Goal: Check status: Check status

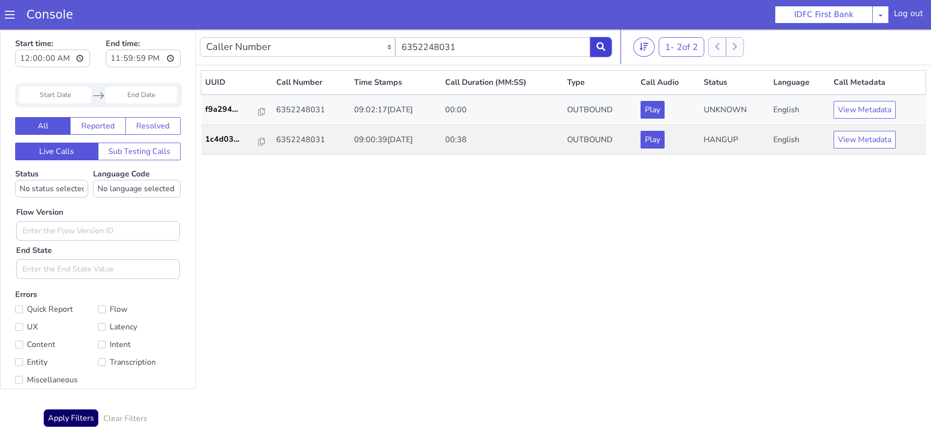
click at [605, 46] on icon at bounding box center [601, 46] width 9 height 9
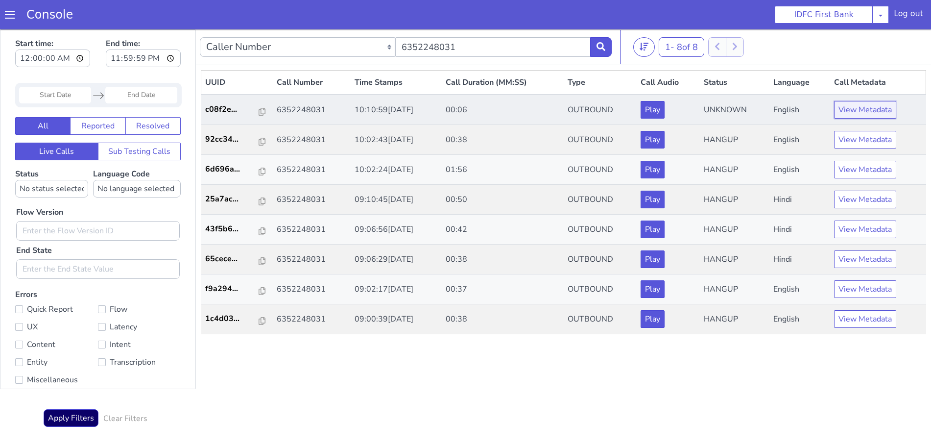
click at [865, 107] on button "View Metadata" at bounding box center [865, 110] width 62 height 18
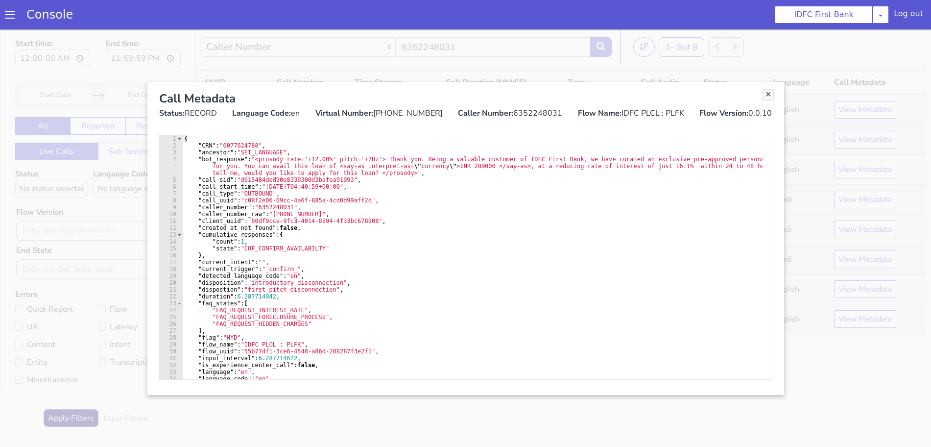
click at [765, 95] on link "Close" at bounding box center [769, 95] width 10 height 10
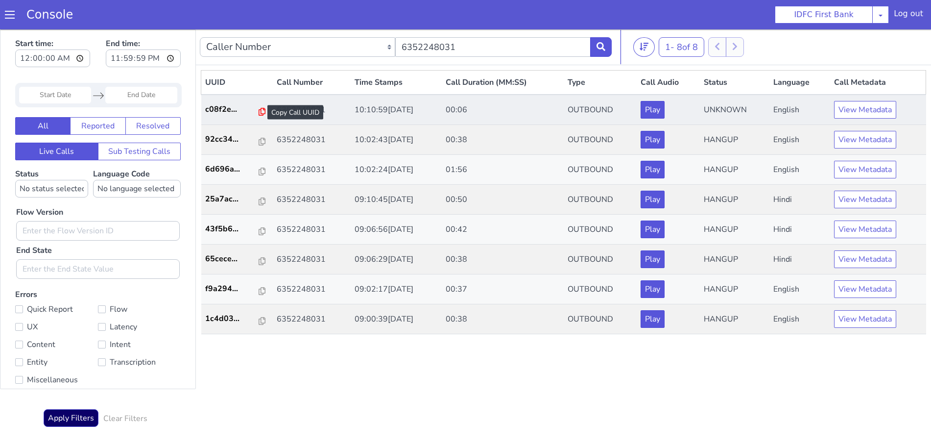
click at [259, 112] on icon at bounding box center [262, 112] width 7 height 8
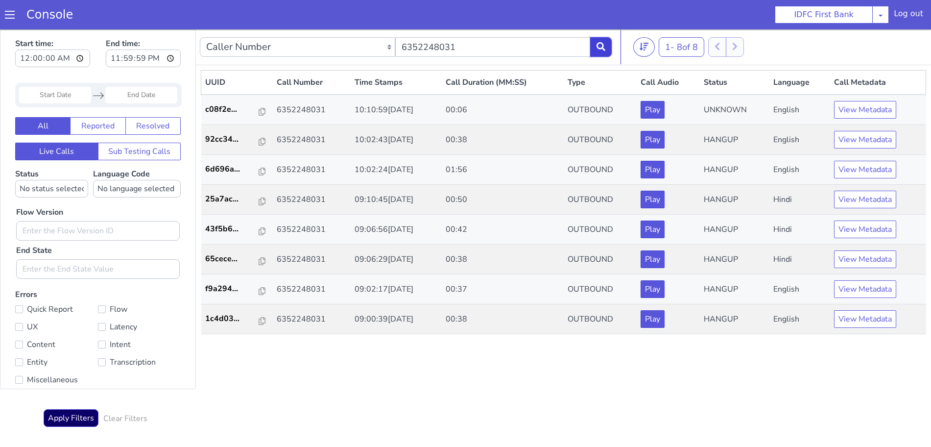
click at [605, 48] on icon at bounding box center [601, 46] width 9 height 9
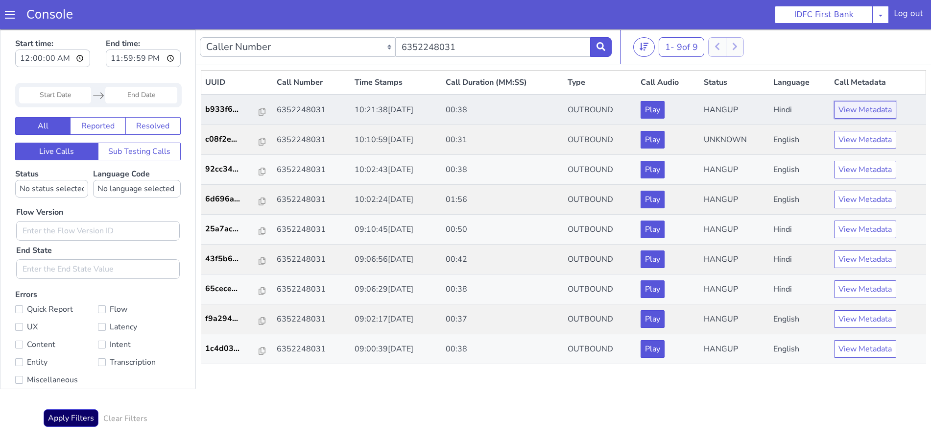
click at [862, 105] on button "View Metadata" at bounding box center [865, 110] width 62 height 18
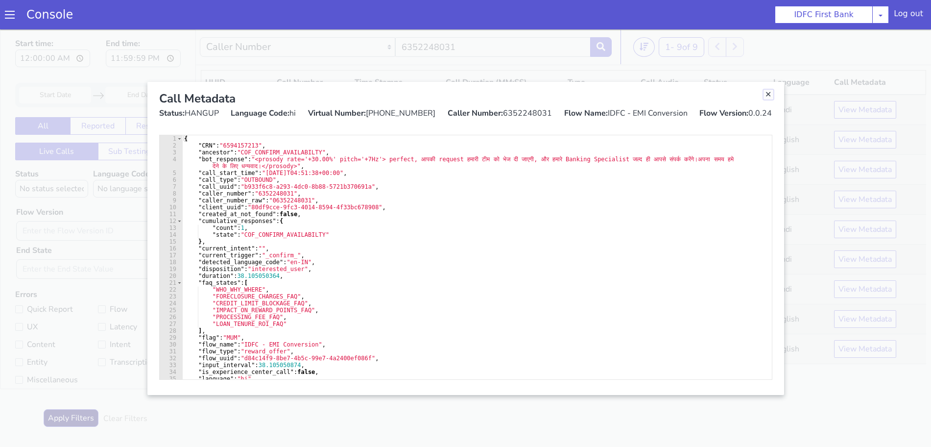
click at [769, 94] on link "Close" at bounding box center [769, 95] width 10 height 10
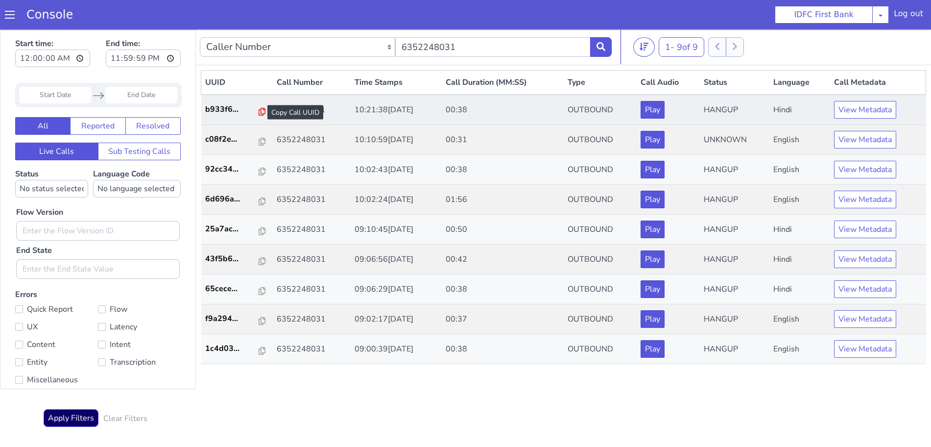
click at [259, 113] on icon at bounding box center [262, 112] width 7 height 8
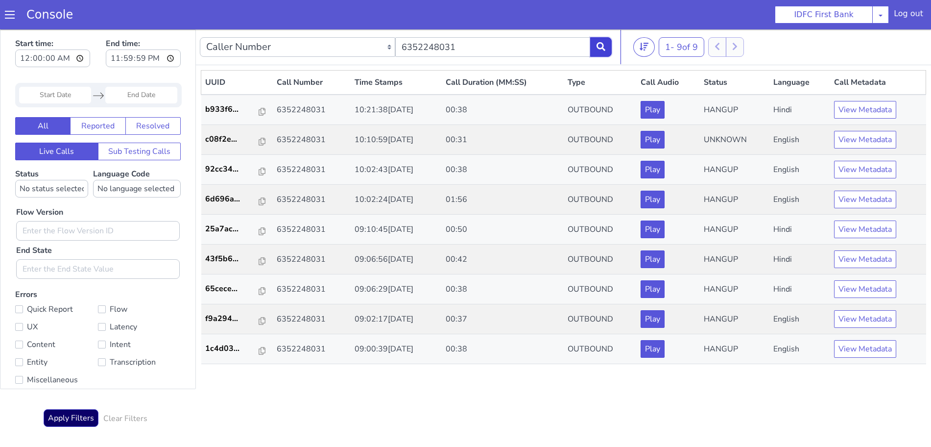
click at [599, 43] on icon at bounding box center [601, 46] width 9 height 9
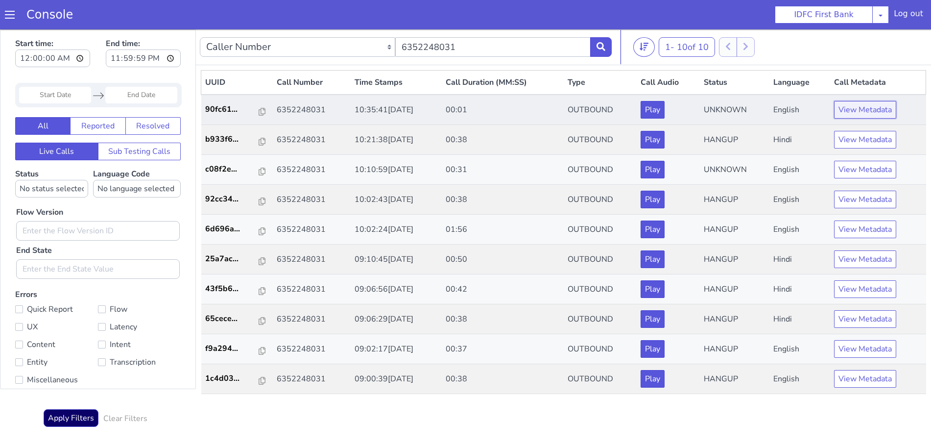
click at [854, 109] on button "View Metadata" at bounding box center [865, 110] width 62 height 18
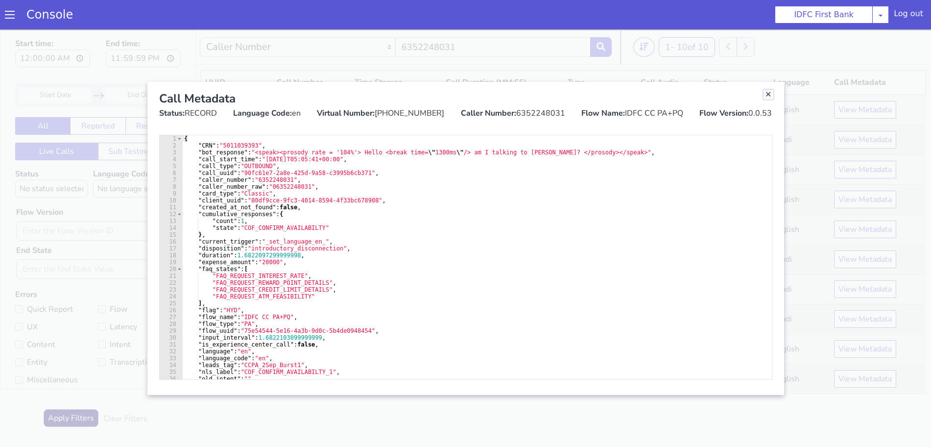
click at [768, 93] on link "Close" at bounding box center [769, 95] width 10 height 10
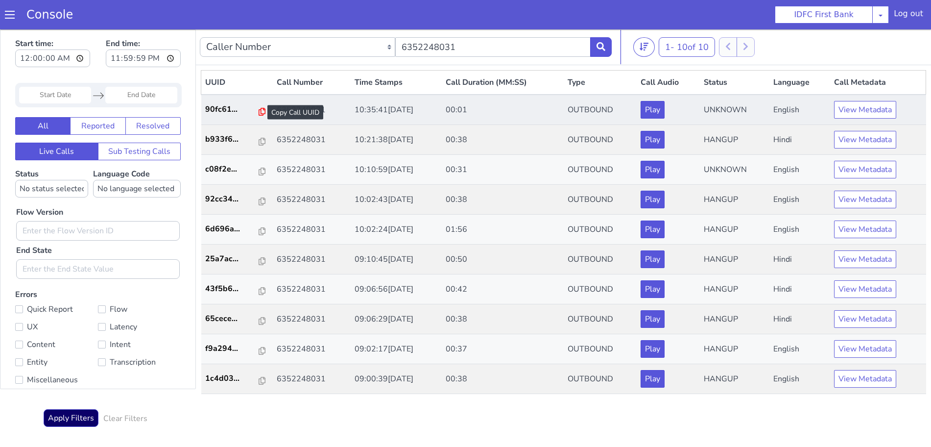
click at [259, 110] on icon at bounding box center [262, 112] width 7 height 8
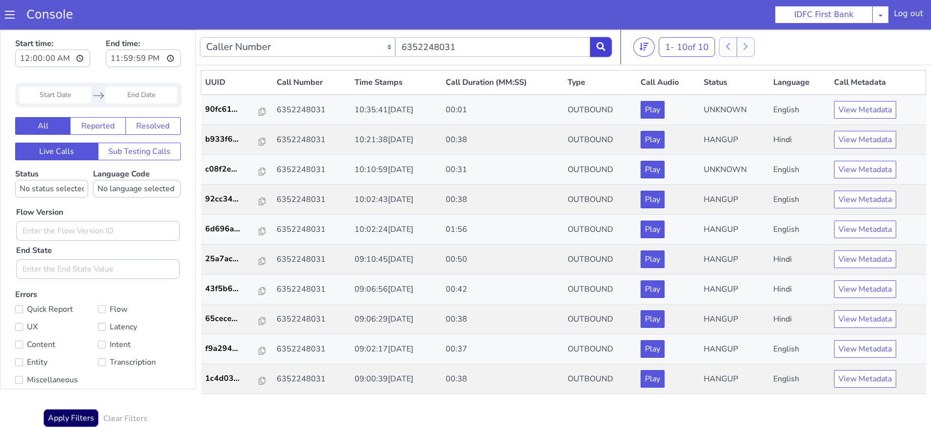
click at [602, 45] on icon at bounding box center [601, 46] width 9 height 9
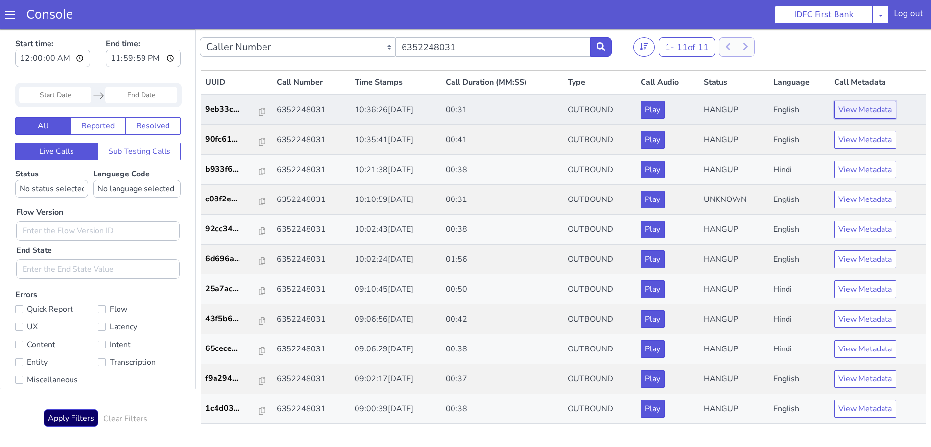
click at [877, 106] on button "View Metadata" at bounding box center [865, 110] width 62 height 18
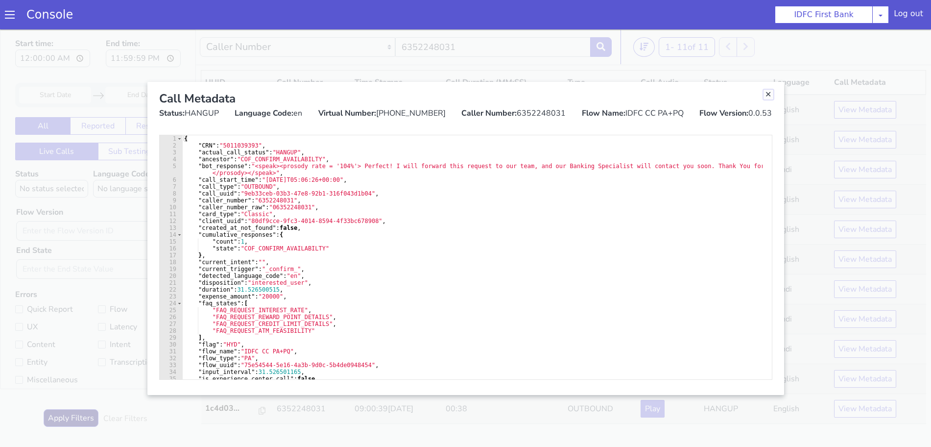
click at [770, 92] on link "Close" at bounding box center [769, 95] width 10 height 10
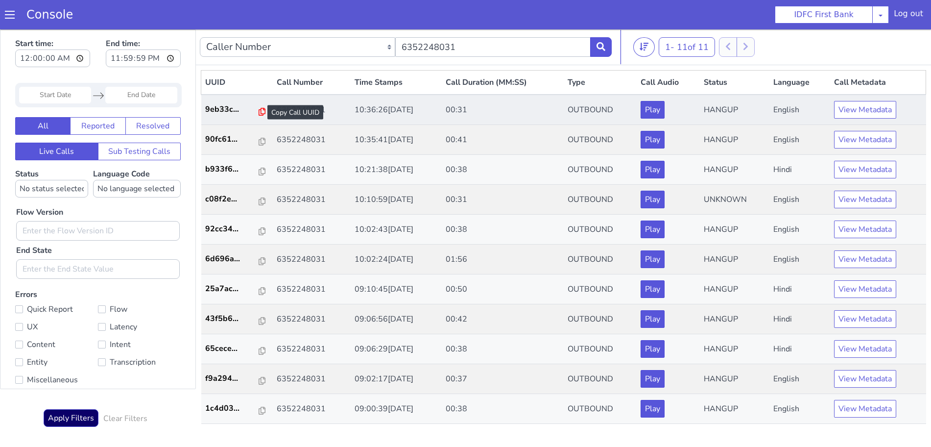
click at [259, 110] on icon at bounding box center [262, 112] width 7 height 8
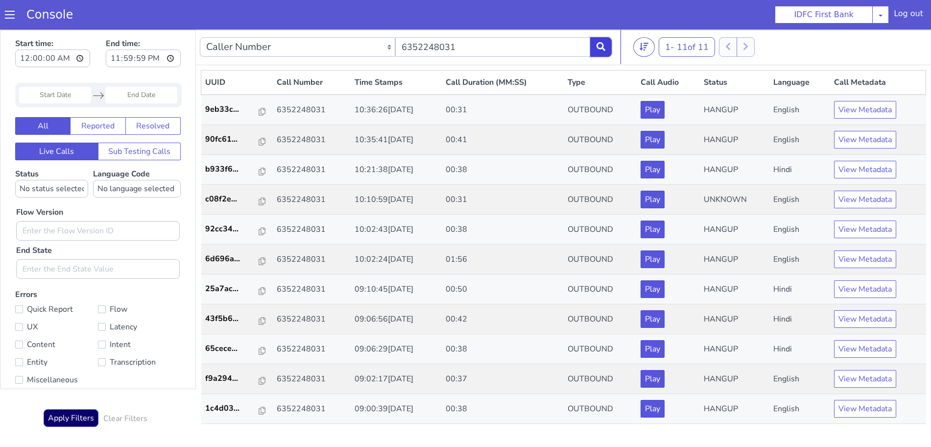
click at [600, 47] on icon at bounding box center [601, 46] width 9 height 9
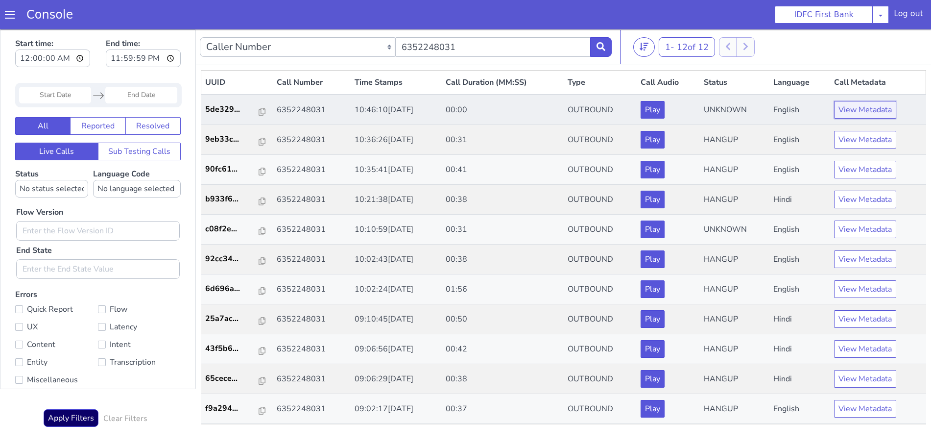
click at [866, 111] on button "View Metadata" at bounding box center [865, 110] width 62 height 18
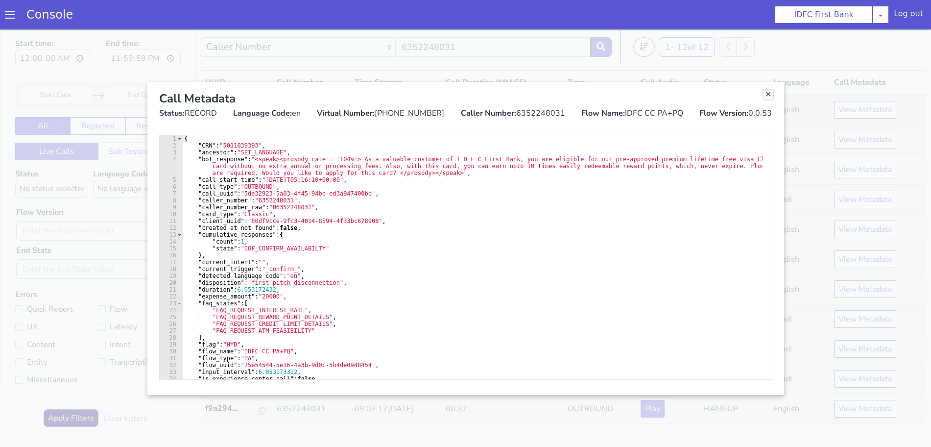
click at [769, 97] on link "Close" at bounding box center [769, 95] width 10 height 10
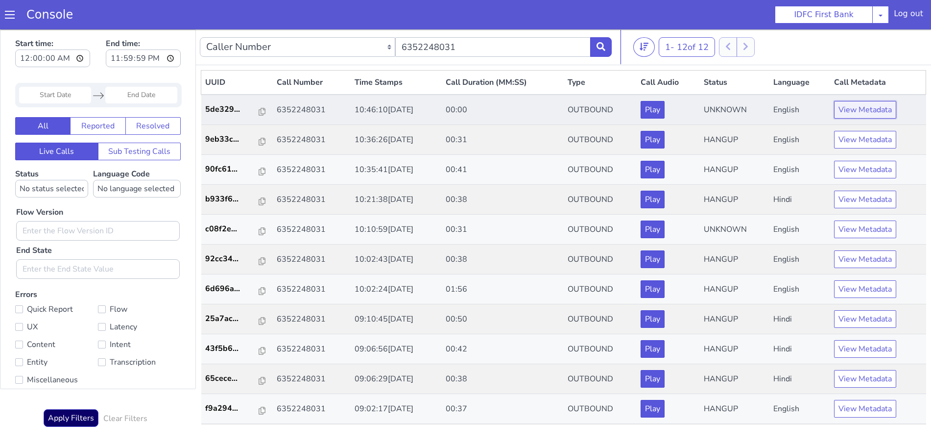
click at [852, 115] on button "View Metadata" at bounding box center [865, 110] width 62 height 18
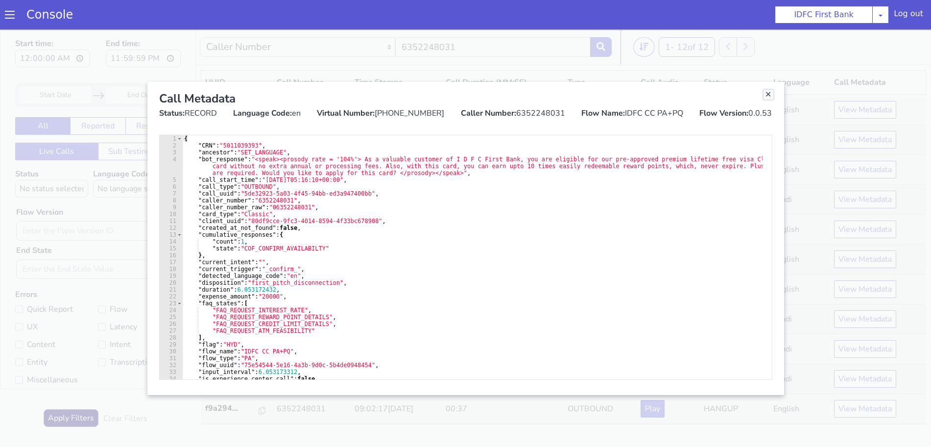
click at [770, 93] on link "Close" at bounding box center [769, 95] width 10 height 10
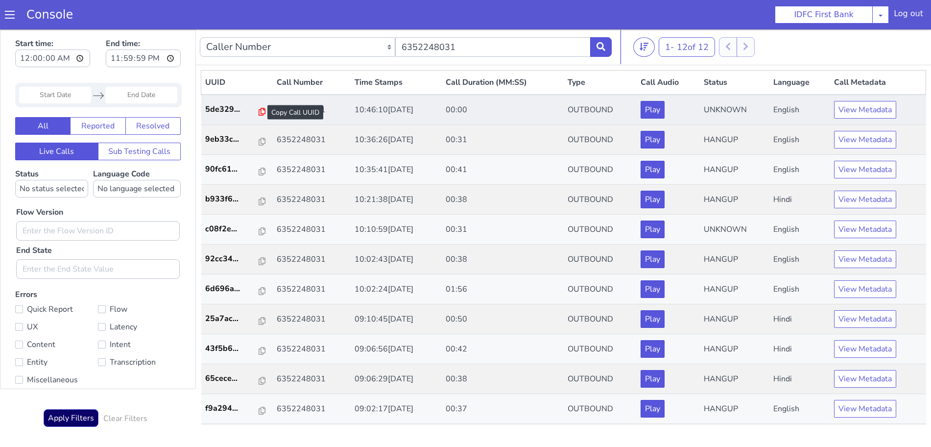
click at [259, 109] on icon at bounding box center [262, 112] width 7 height 8
